Goal: Consume media (video, audio)

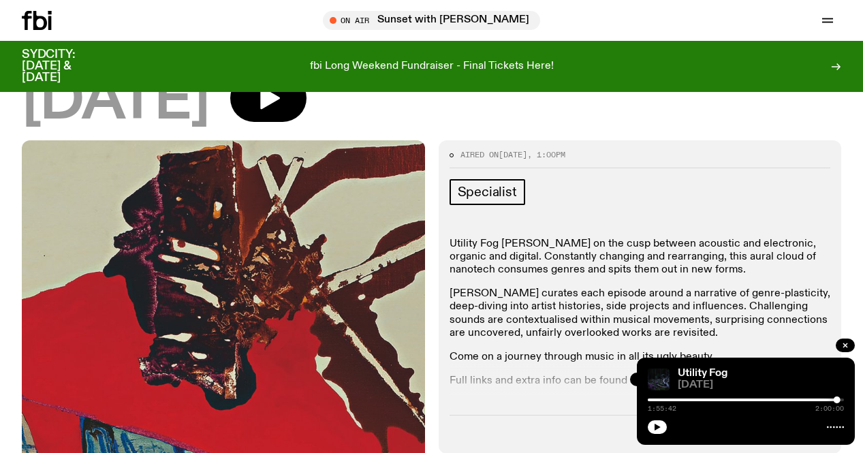
scroll to position [180, 0]
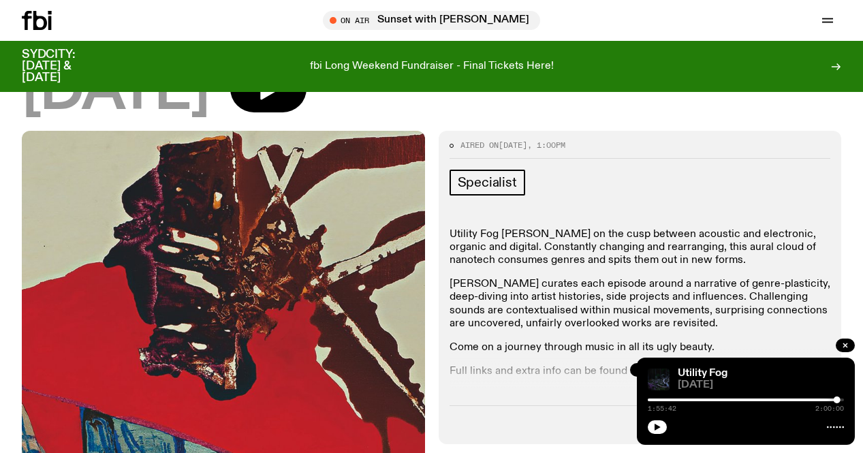
click at [640, 369] on icon "button" at bounding box center [640, 370] width 5 height 2
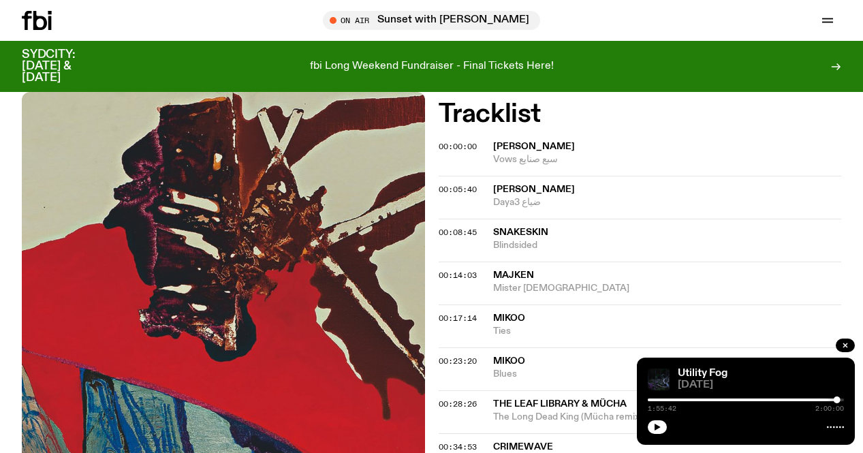
scroll to position [627, 0]
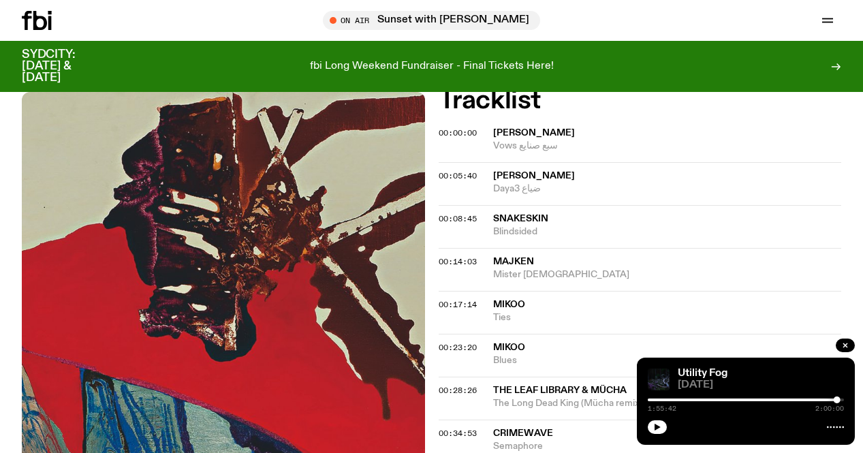
click at [515, 300] on span "Mikoo" at bounding box center [509, 305] width 32 height 10
click at [515, 304] on div "Copied" at bounding box center [522, 310] width 37 height 13
click at [661, 431] on button "button" at bounding box center [657, 427] width 19 height 14
click at [516, 300] on span "Mikoo" at bounding box center [509, 305] width 32 height 10
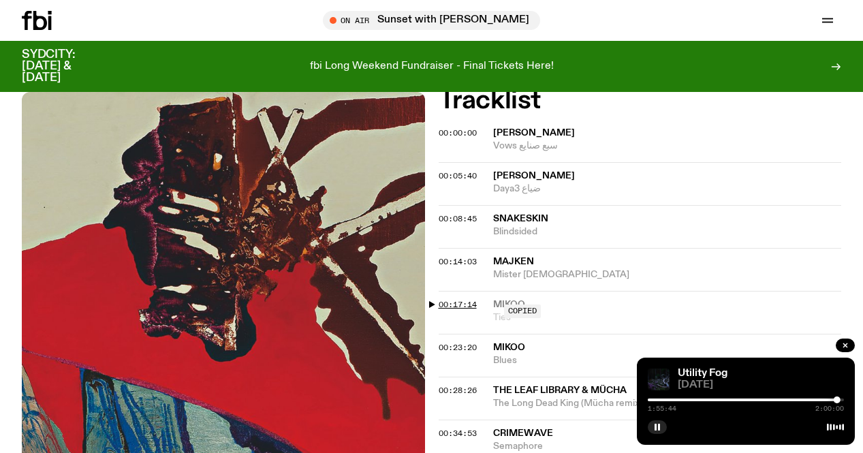
click at [471, 299] on span "00:17:14" at bounding box center [458, 304] width 38 height 11
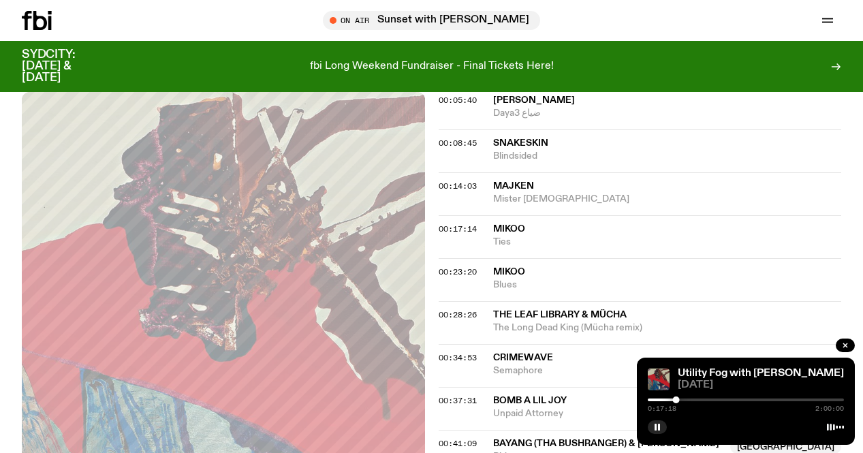
scroll to position [666, 0]
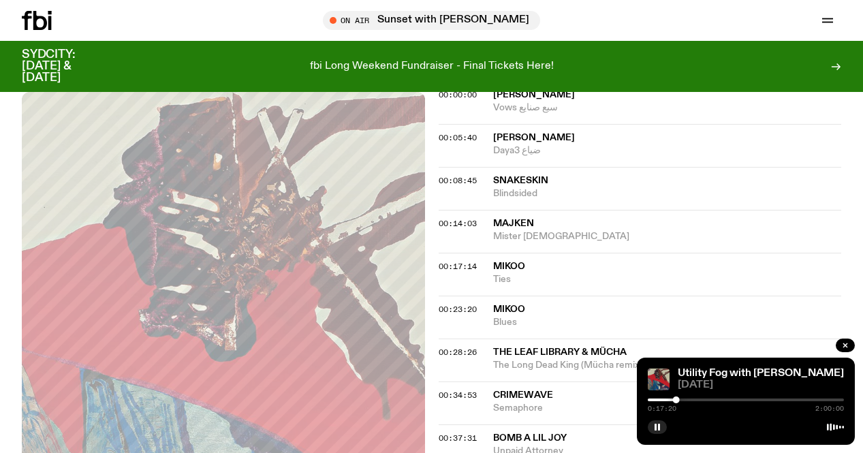
click at [688, 399] on div at bounding box center [746, 399] width 196 height 3
click at [684, 399] on div at bounding box center [590, 399] width 196 height 3
click at [682, 399] on div at bounding box center [681, 399] width 7 height 7
click at [683, 399] on div at bounding box center [683, 399] width 7 height 7
